Goal: Information Seeking & Learning: Learn about a topic

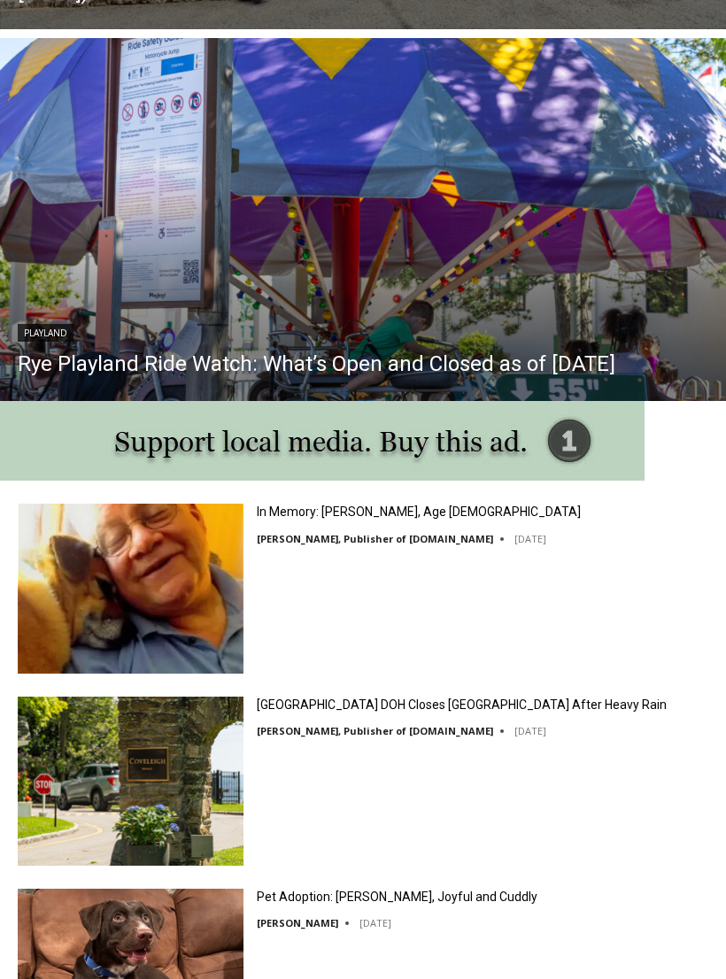
scroll to position [1417, 0]
click at [153, 585] on img at bounding box center [131, 587] width 226 height 169
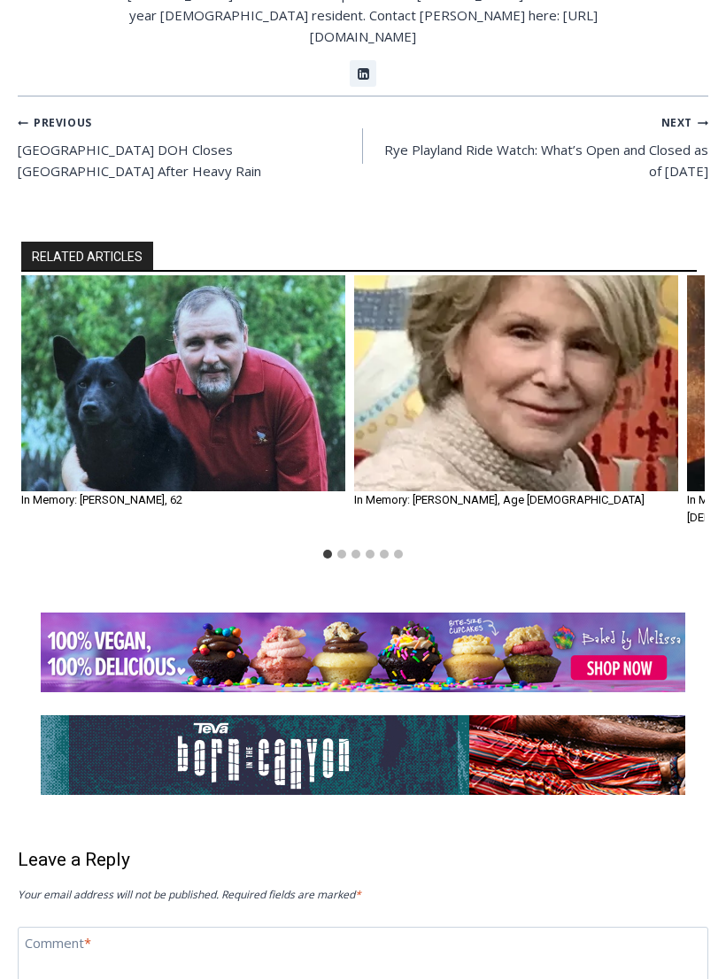
scroll to position [1650, 0]
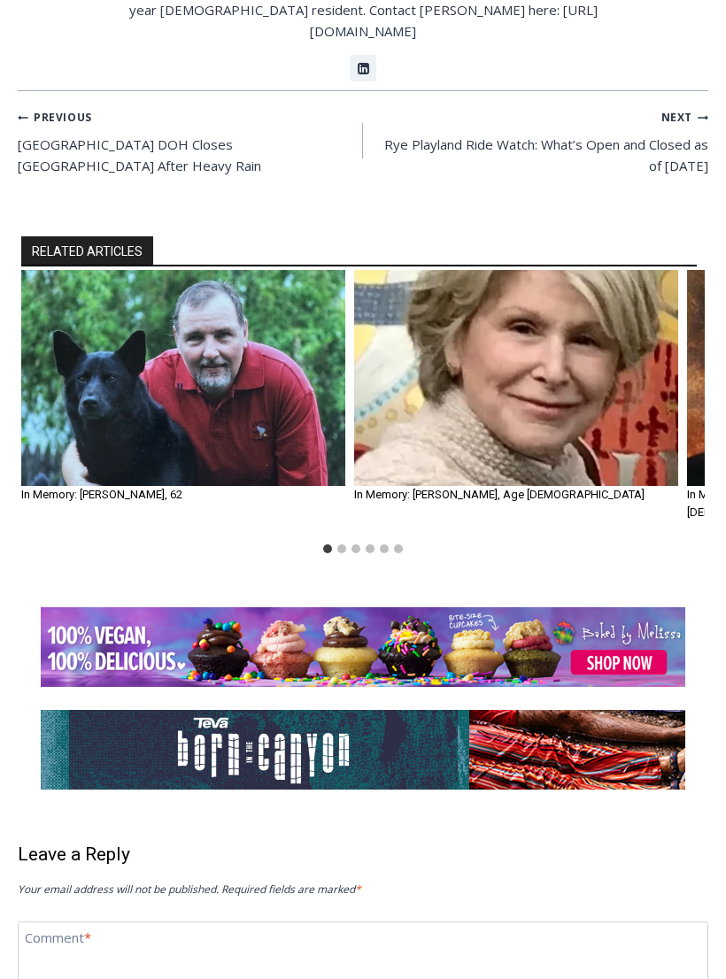
click at [603, 430] on div "RELATED ARTICLES In Memory: Scott Luhrmann, 62 By Jay Sears, Publisher of MyRye…" at bounding box center [363, 399] width 726 height 417
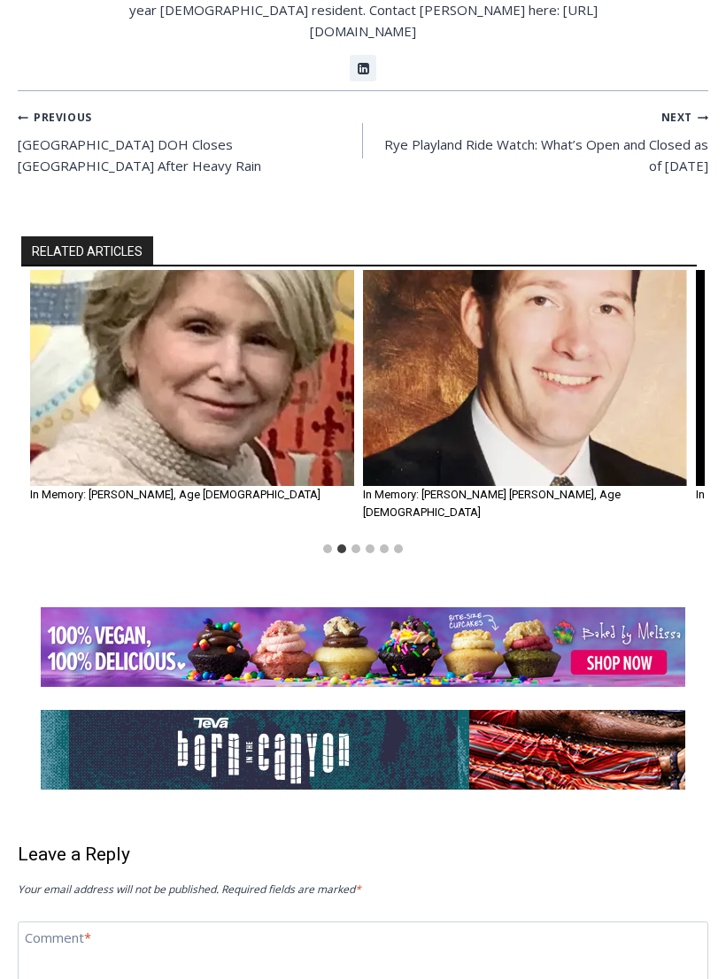
scroll to position [1651, 0]
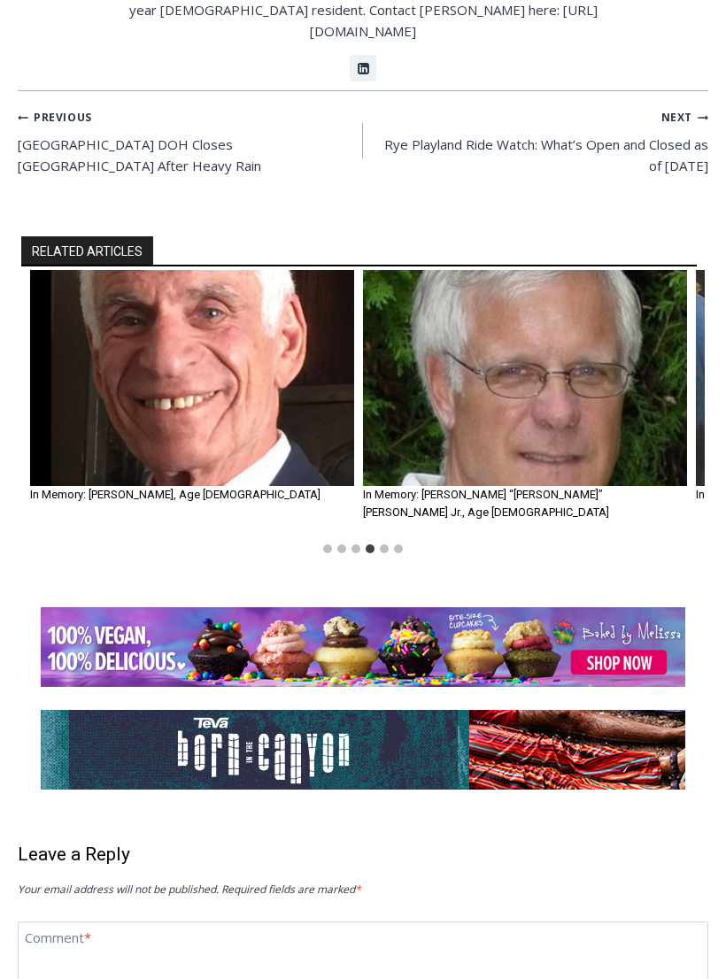
click at [499, 270] on img "5 of 6" at bounding box center [525, 378] width 324 height 216
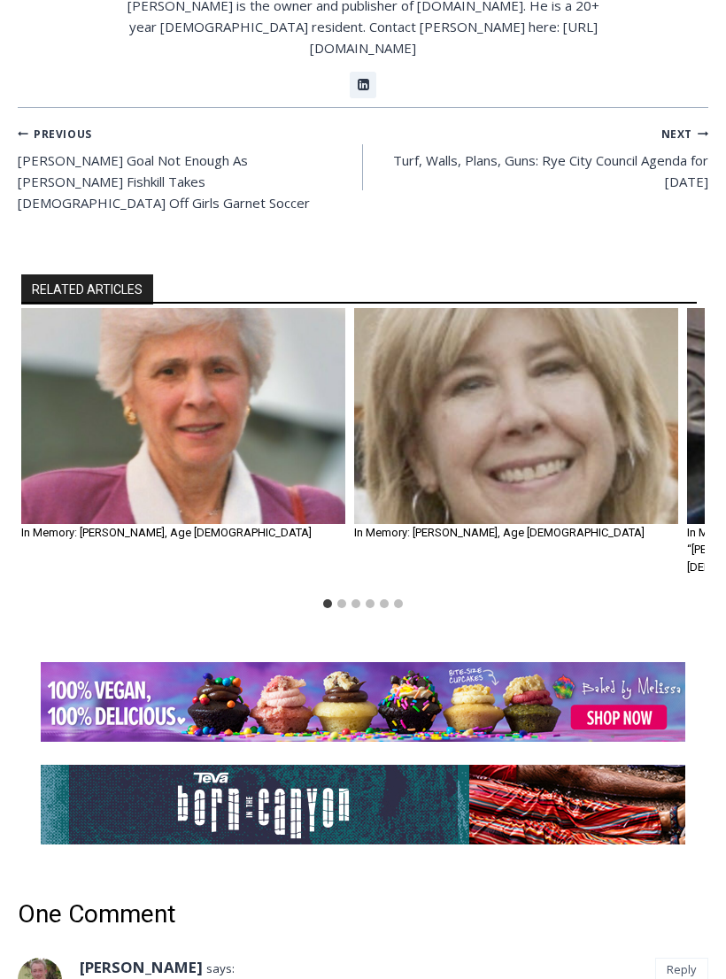
scroll to position [1351, 0]
